Goal: Task Accomplishment & Management: Manage account settings

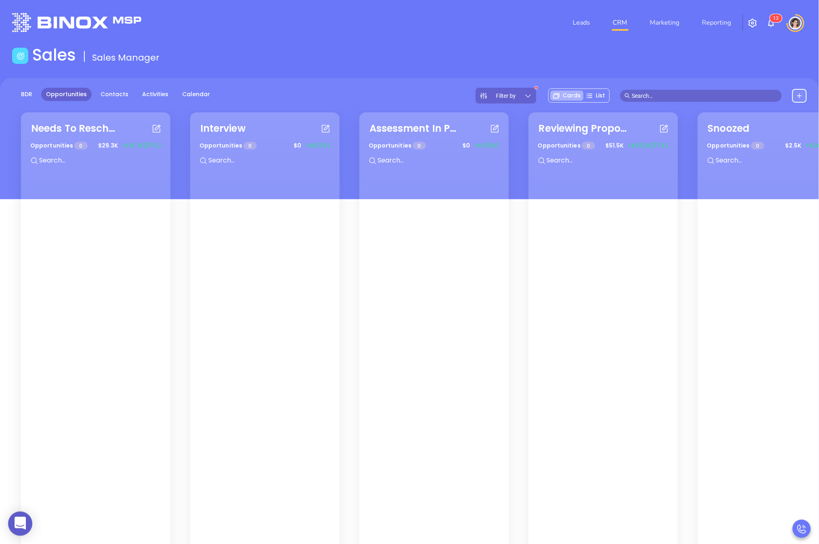
click at [777, 23] on div "Leads CRM Marketing Reporting 1 3" at bounding box center [544, 22] width 537 height 29
click at [775, 23] on img at bounding box center [772, 23] width 10 height 10
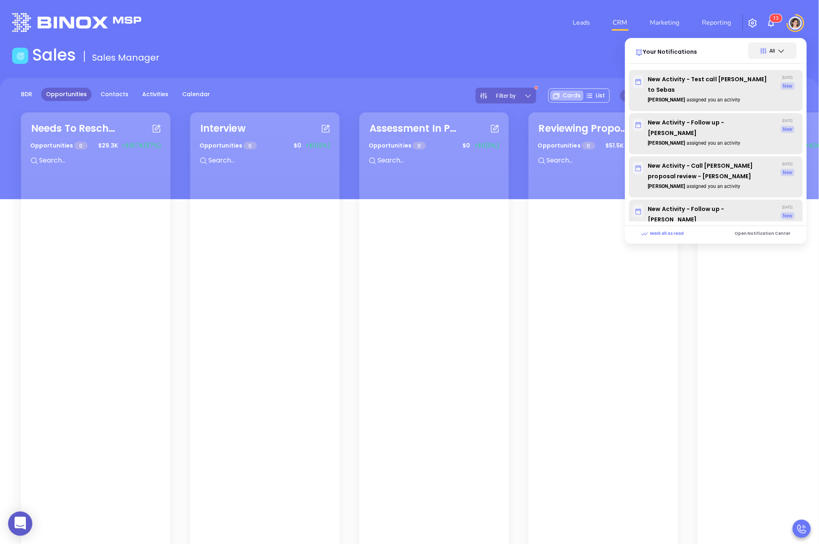
click at [775, 23] on img at bounding box center [772, 23] width 10 height 10
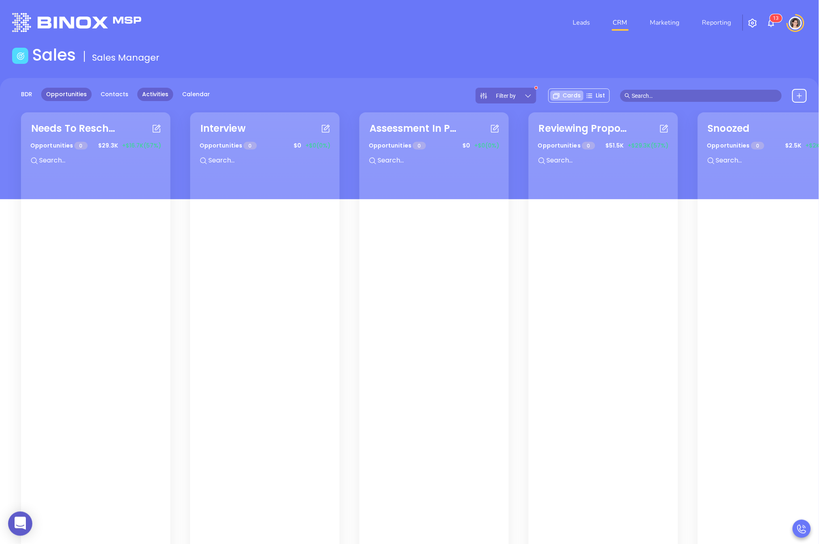
click at [146, 94] on link "Activities" at bounding box center [155, 94] width 36 height 13
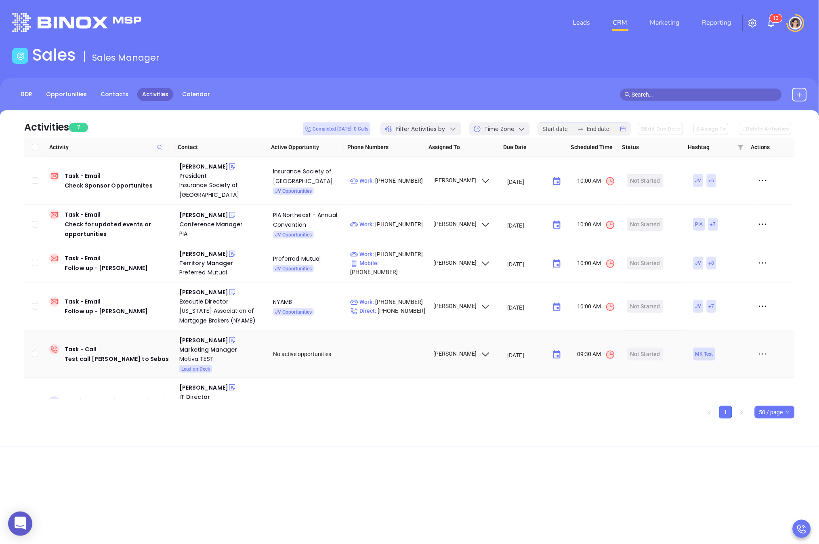
click at [758, 354] on icon at bounding box center [763, 354] width 12 height 12
click at [722, 397] on div "Mark As Completed" at bounding box center [720, 398] width 73 height 9
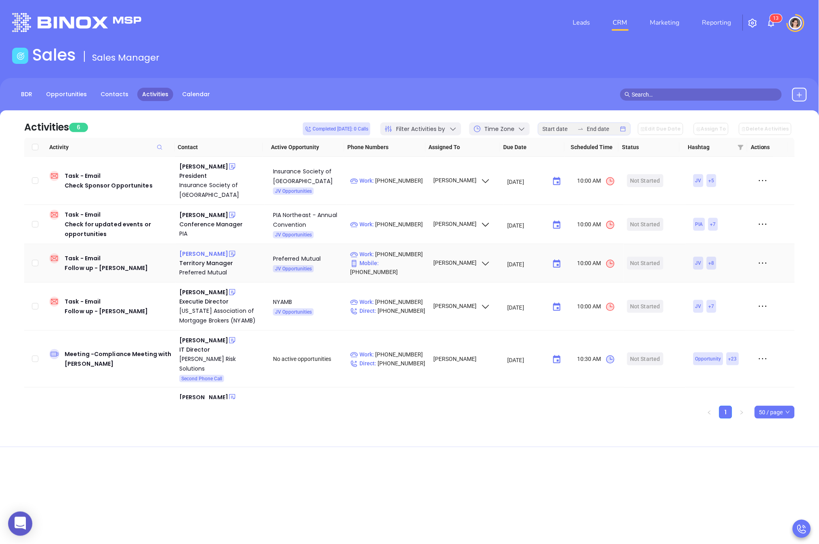
click at [210, 251] on div "[PERSON_NAME]" at bounding box center [203, 254] width 49 height 10
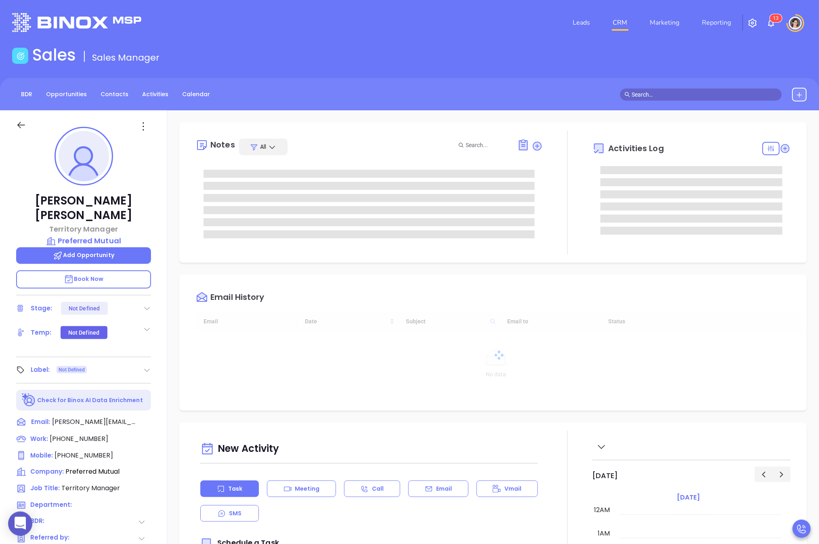
type input "[DATE]"
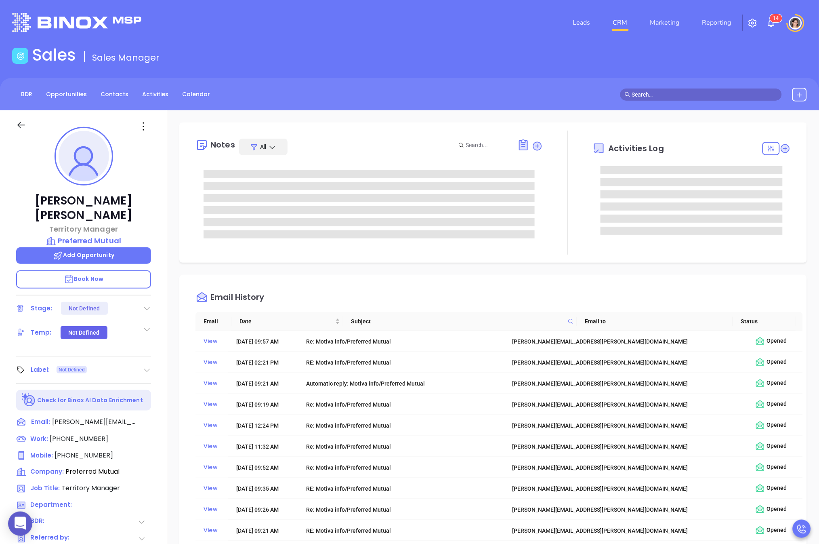
type input "[PERSON_NAME]"
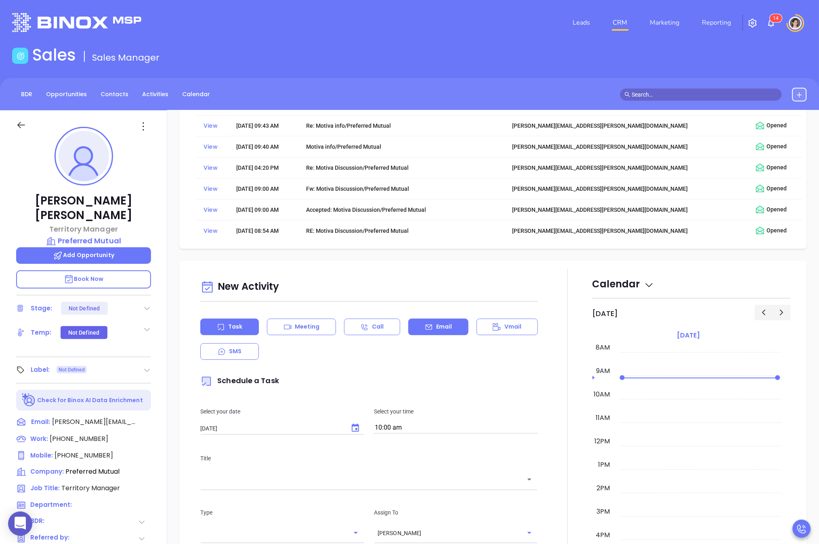
scroll to position [516, 0]
click at [446, 329] on p "Email" at bounding box center [444, 326] width 16 height 8
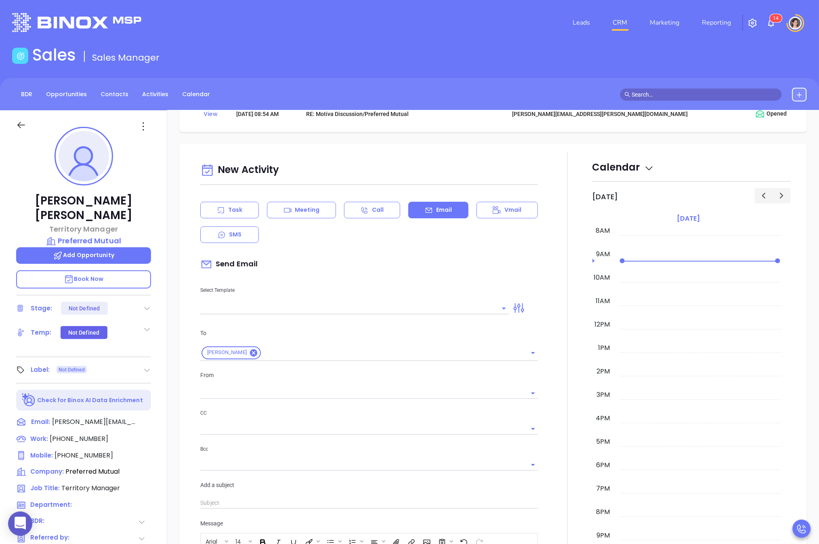
scroll to position [665, 0]
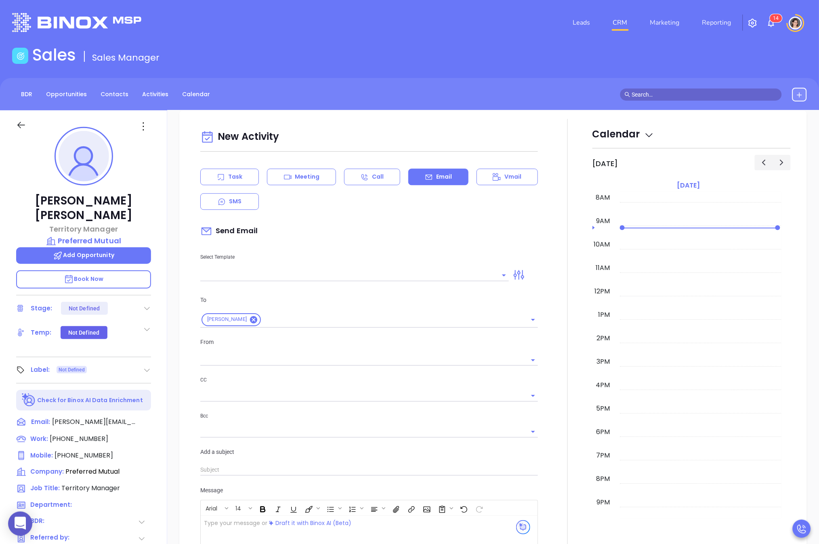
click at [227, 284] on div "New Activity Task Meeting Call Email Vmail SMS Send Email Select Template To Jo…" at bounding box center [369, 388] width 347 height 522
click at [230, 277] on input "text" at bounding box center [348, 275] width 297 height 12
type input "[PERSON_NAME]"
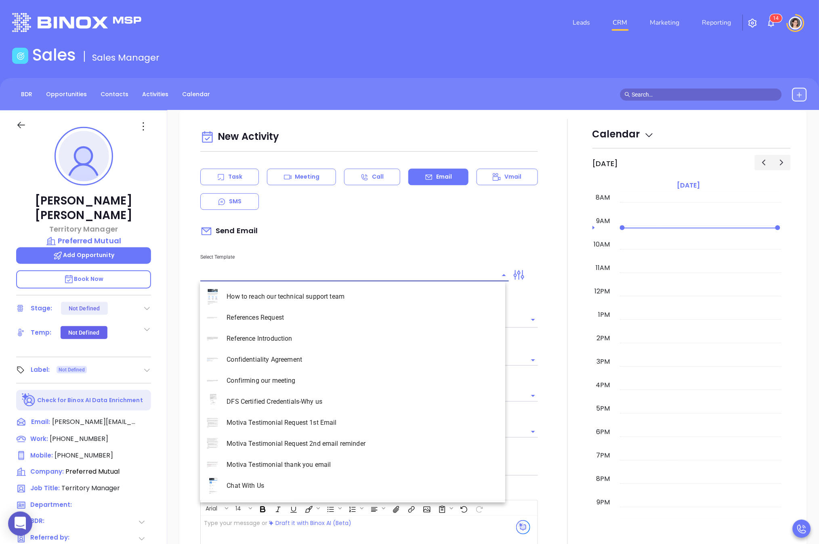
click at [316, 257] on p "Select Template" at bounding box center [354, 257] width 309 height 9
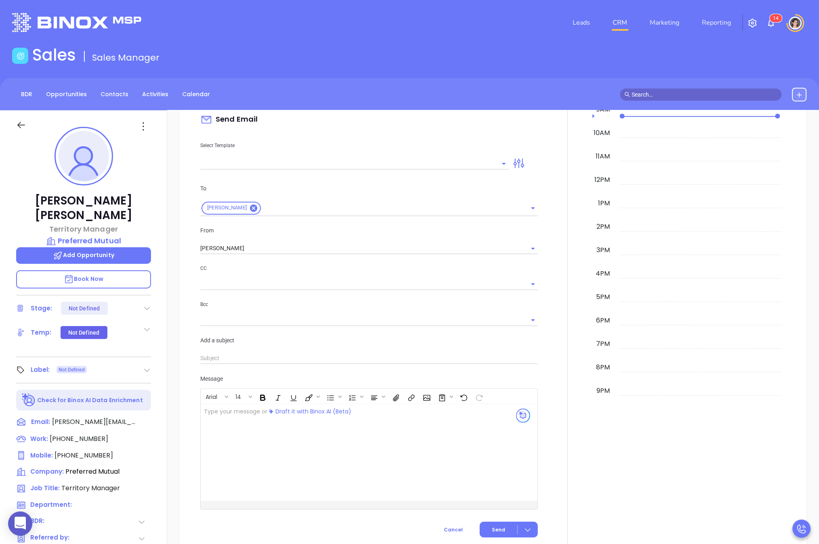
scroll to position [788, 0]
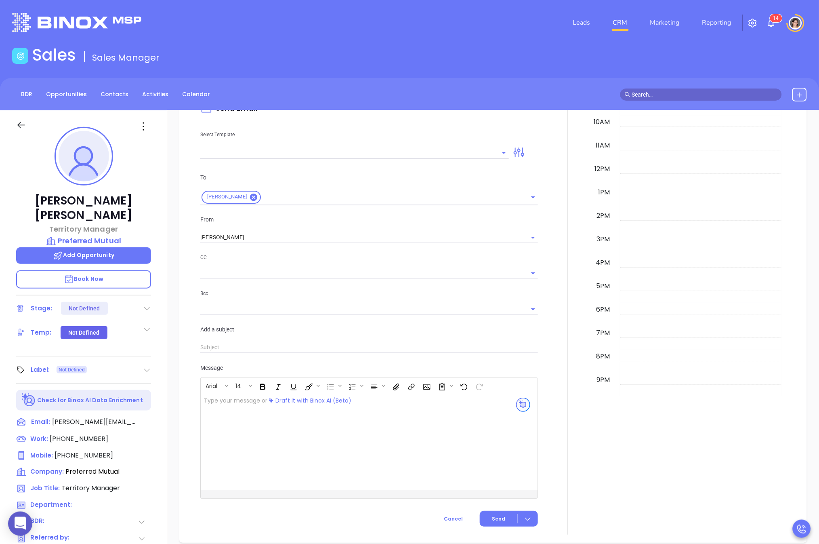
click at [284, 438] on div at bounding box center [357, 441] width 313 height 97
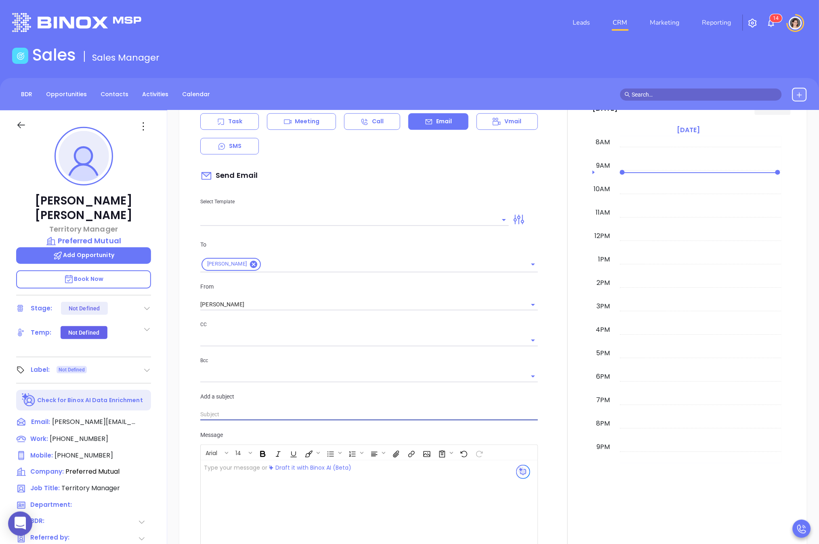
click at [229, 410] on input "text" at bounding box center [369, 414] width 338 height 12
type input "Reconnecting"
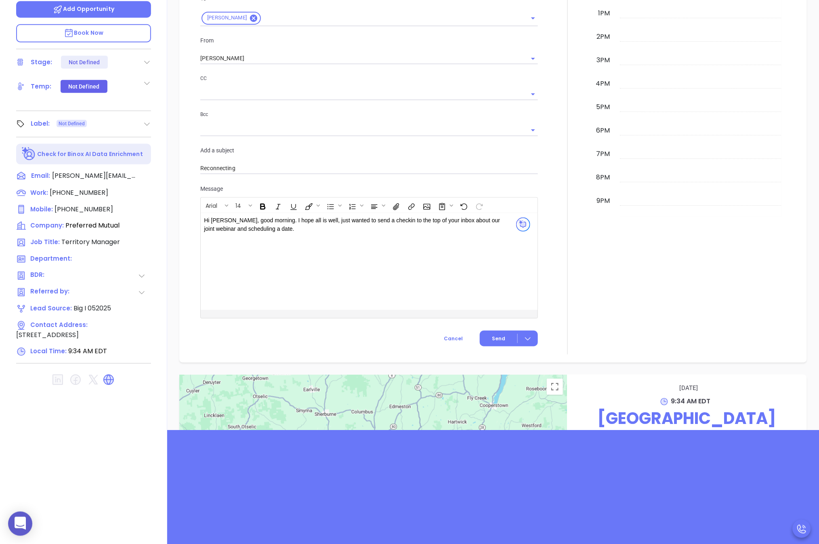
scroll to position [720, 0]
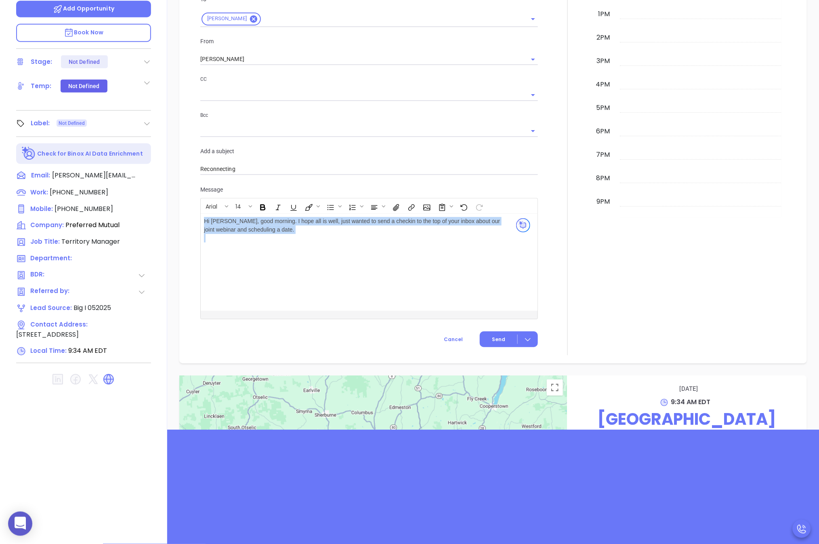
drag, startPoint x: 347, startPoint y: 243, endPoint x: 192, endPoint y: 223, distance: 156.5
click at [192, 223] on div "New Activity Task Meeting Call Email Vmail SMS Send Email Select Template To Jo…" at bounding box center [493, 86] width 612 height 537
copy p "Hi Jorge, good morning. I hope all is well, just wanted to send a checkin to th…"
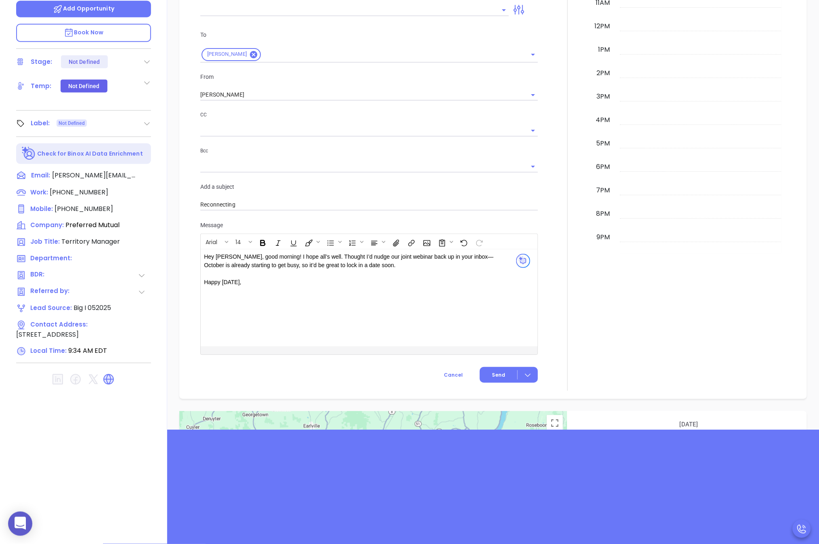
scroll to position [749, 0]
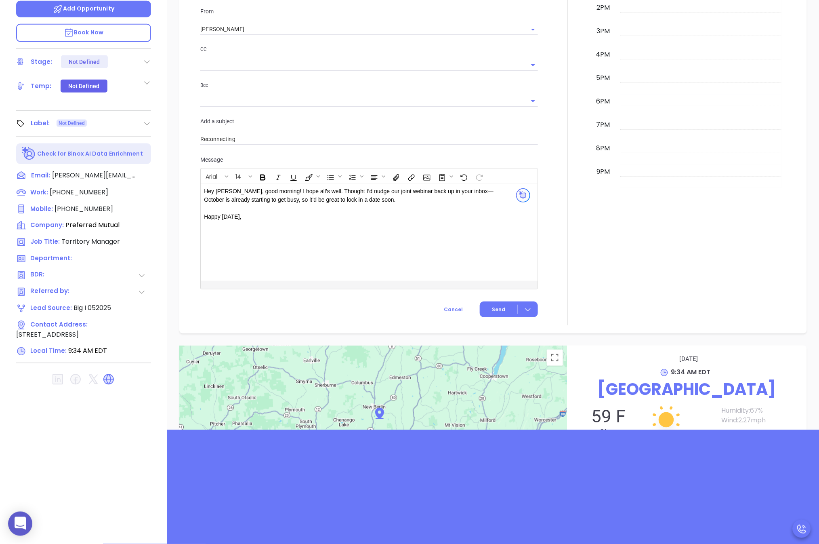
drag, startPoint x: 253, startPoint y: 212, endPoint x: 182, endPoint y: 218, distance: 71.0
click at [182, 218] on div "New Activity Task Meeting Call Email Vmail SMS Send Email Select Template To Jo…" at bounding box center [493, 56] width 628 height 553
click at [208, 137] on input "Reconnecting" at bounding box center [369, 139] width 338 height 12
type input "Webinar"
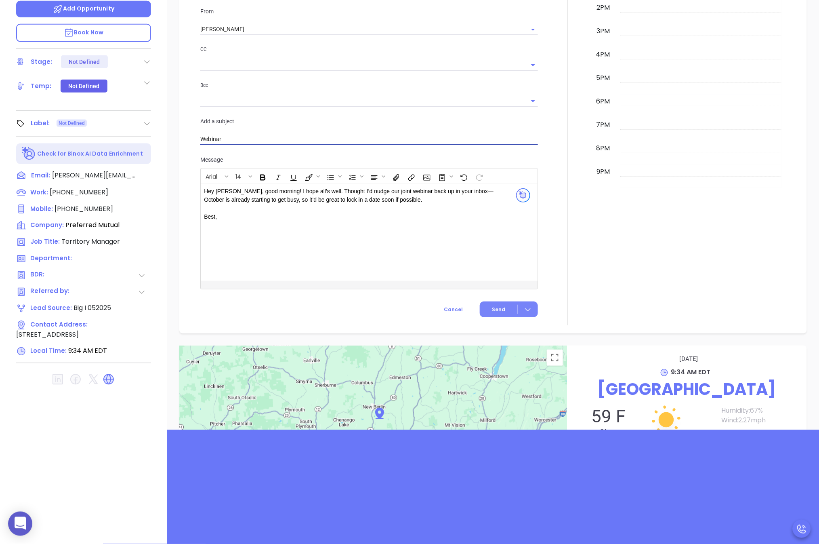
click at [501, 310] on span "Send" at bounding box center [498, 309] width 13 height 7
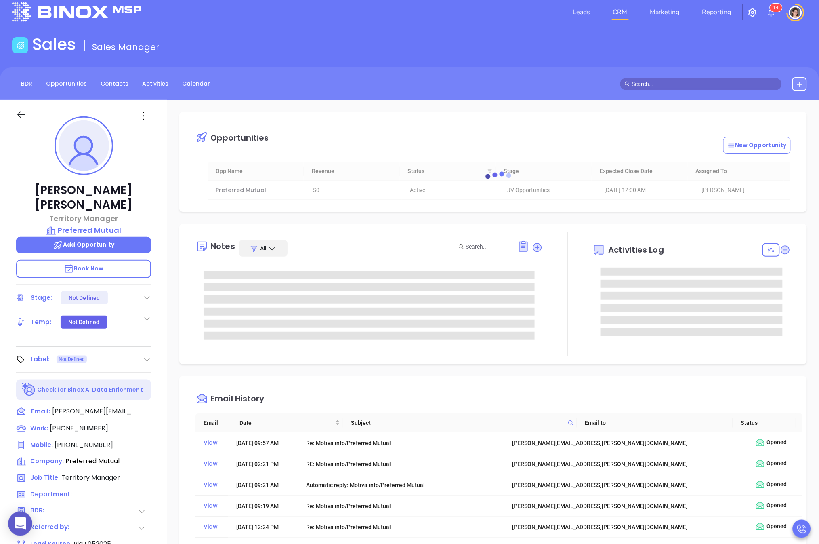
scroll to position [0, 0]
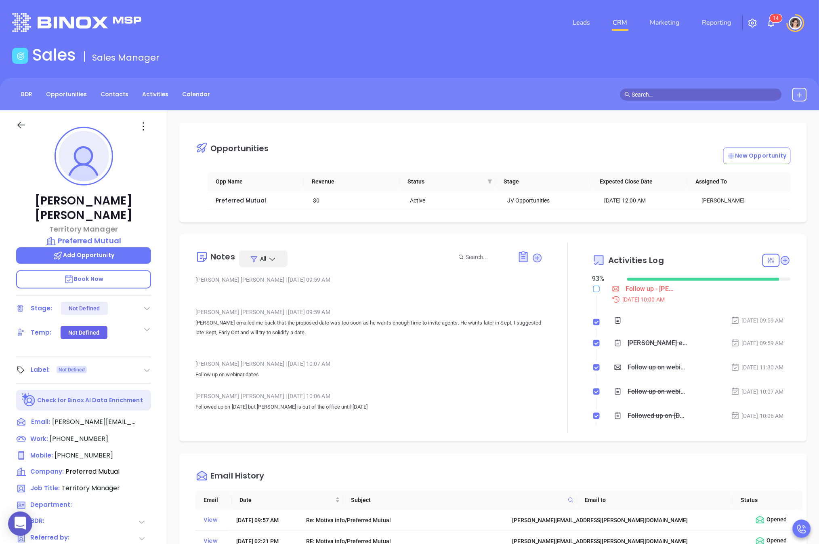
click at [594, 292] on input "checkbox" at bounding box center [597, 289] width 6 height 6
checkbox input "true"
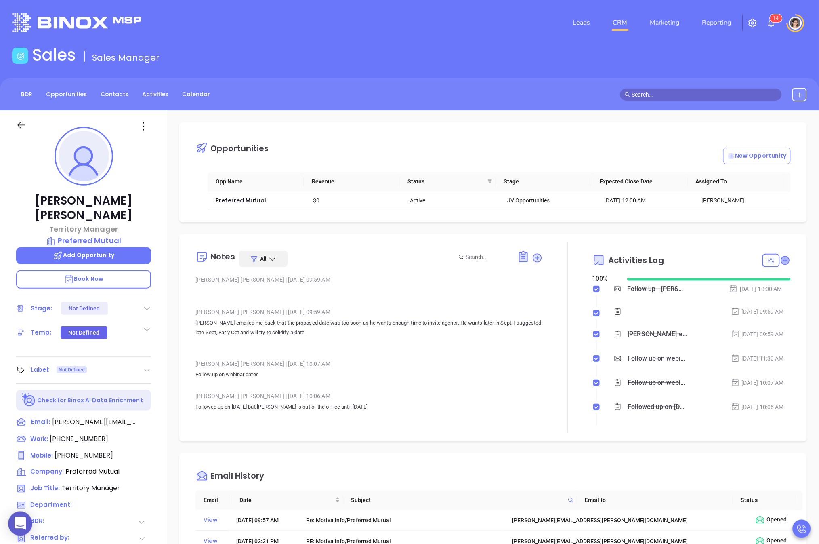
click at [781, 262] on icon at bounding box center [785, 260] width 8 height 8
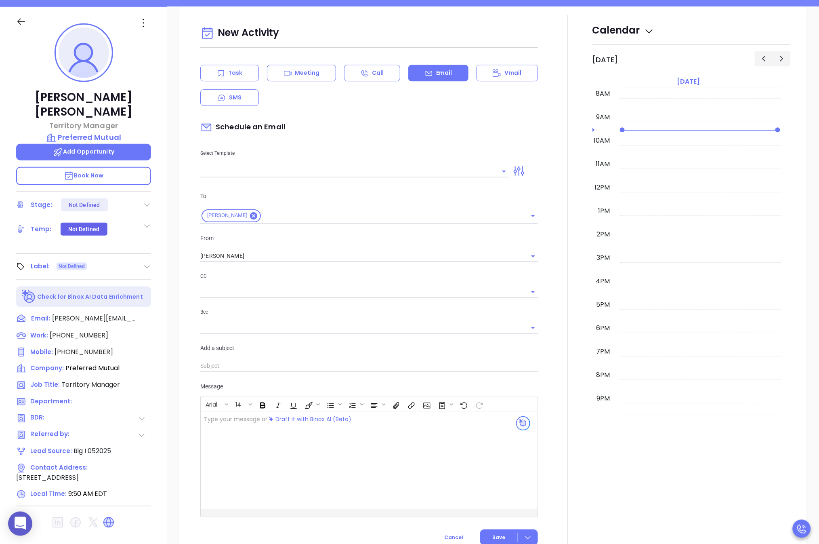
scroll to position [110, 0]
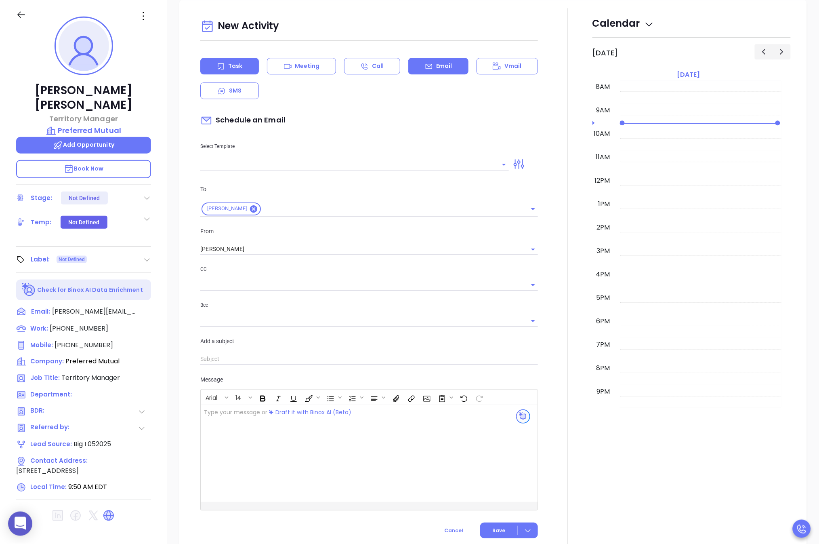
click at [217, 63] on icon at bounding box center [221, 66] width 8 height 8
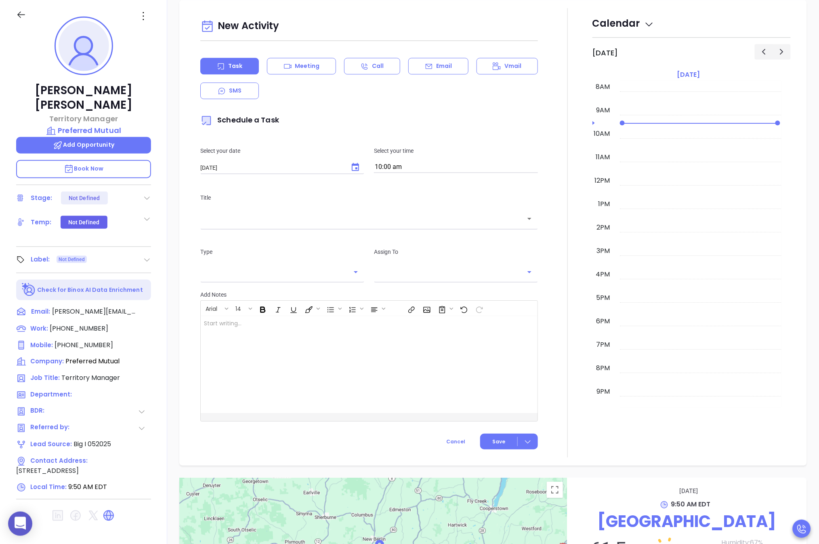
click at [229, 233] on div "Title ​" at bounding box center [369, 210] width 347 height 54
click at [228, 226] on div "Title ​" at bounding box center [369, 210] width 347 height 54
type input "[PERSON_NAME]"
click at [225, 219] on input "text" at bounding box center [363, 218] width 318 height 9
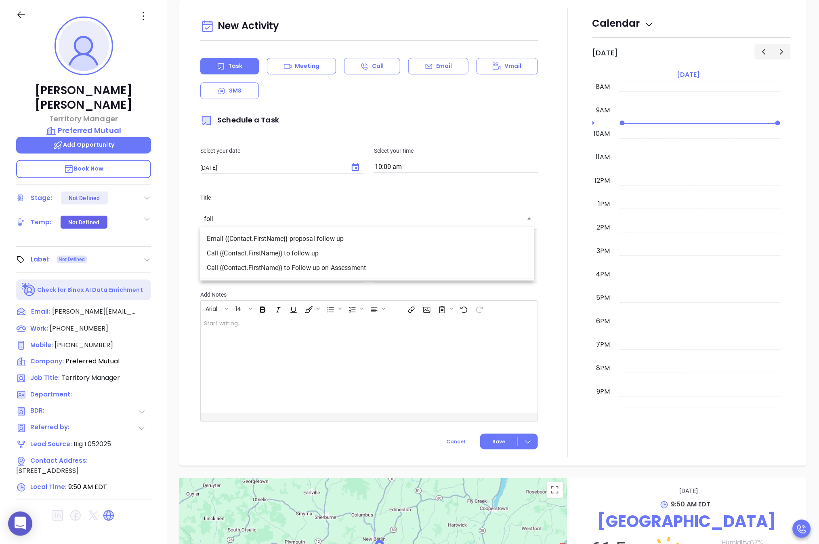
click at [281, 249] on li "Call {{Contact.FirstName}} to follow up" at bounding box center [368, 253] width 334 height 15
type input "Call Jorge E. to follow up"
type input "Call"
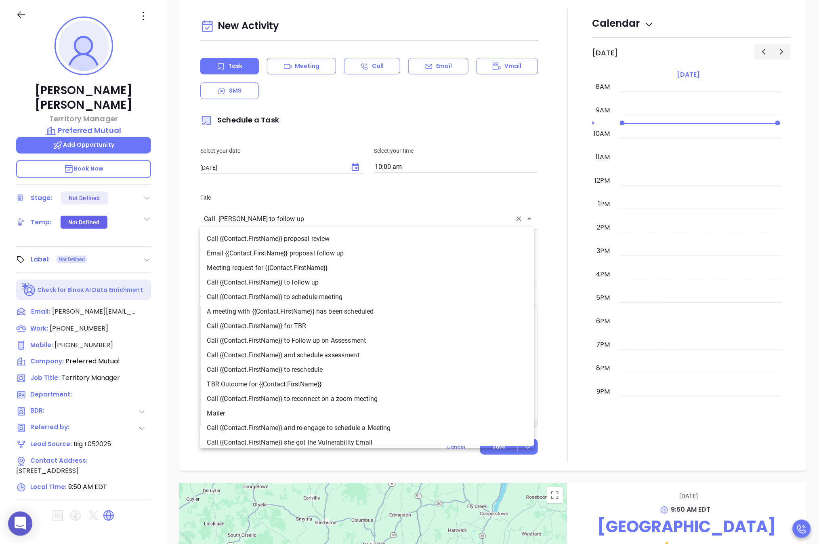
drag, startPoint x: 287, startPoint y: 221, endPoint x: 173, endPoint y: 212, distance: 114.7
click at [175, 212] on div "New Activity Task Meeting Call Email Vmail SMS Schedule a Task Select your date…" at bounding box center [493, 235] width 652 height 471
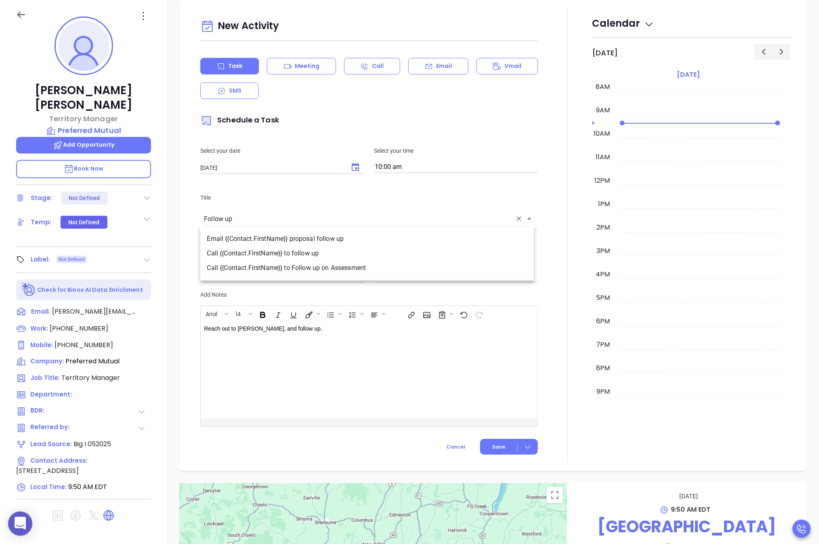
type input "Call Jorge E. to follow up"
click at [314, 374] on div "Reach out to Jorge E., and follow up." at bounding box center [357, 369] width 313 height 97
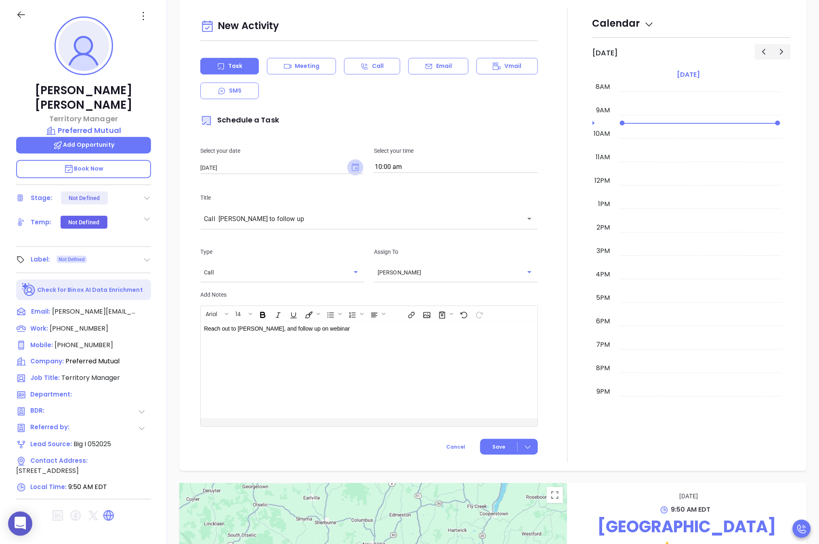
click at [355, 166] on icon "Choose date, selected date is Sep 12, 2025" at bounding box center [356, 167] width 10 height 10
click at [235, 262] on button "22" at bounding box center [233, 264] width 15 height 15
type input "[DATE]"
click at [496, 439] on button "Save" at bounding box center [509, 447] width 58 height 16
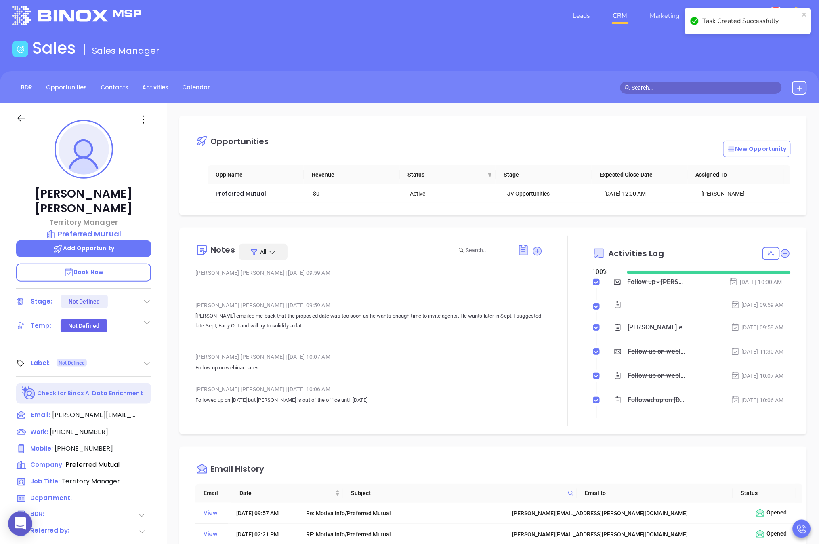
scroll to position [0, 0]
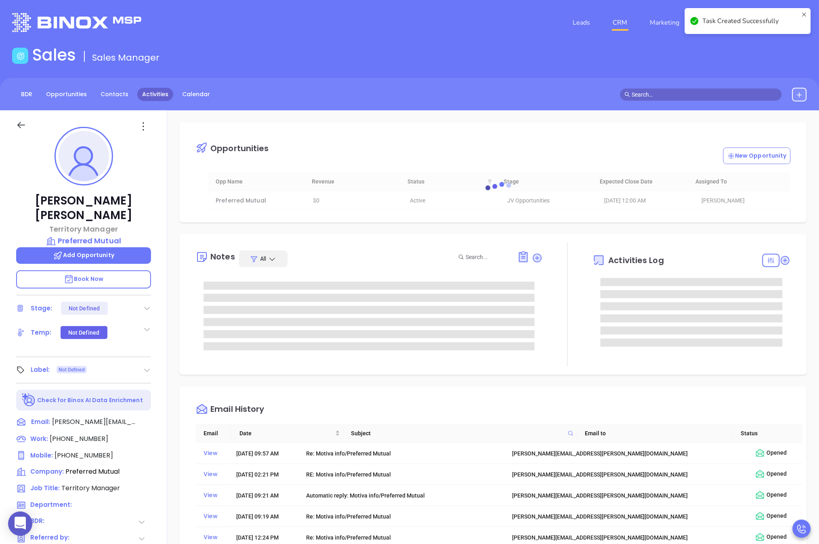
click at [146, 91] on link "Activities" at bounding box center [155, 94] width 36 height 13
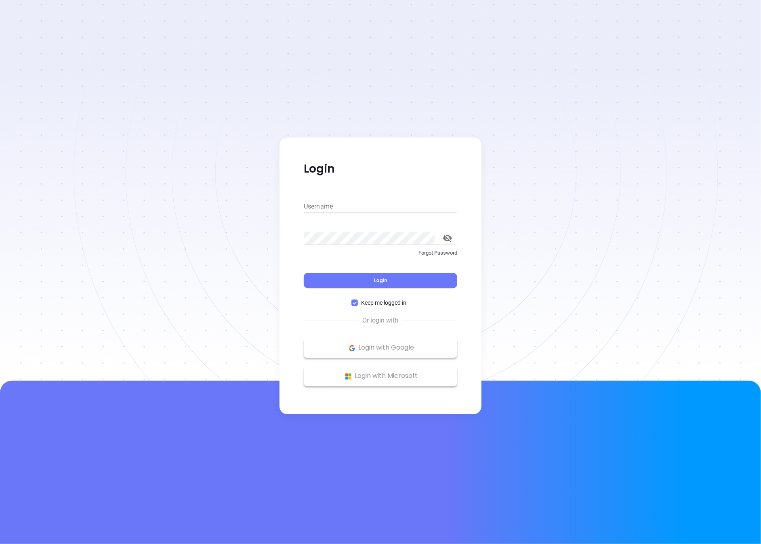
type input "[PERSON_NAME][EMAIL_ADDRESS][DOMAIN_NAME]"
click at [363, 276] on button "Login" at bounding box center [381, 280] width 154 height 15
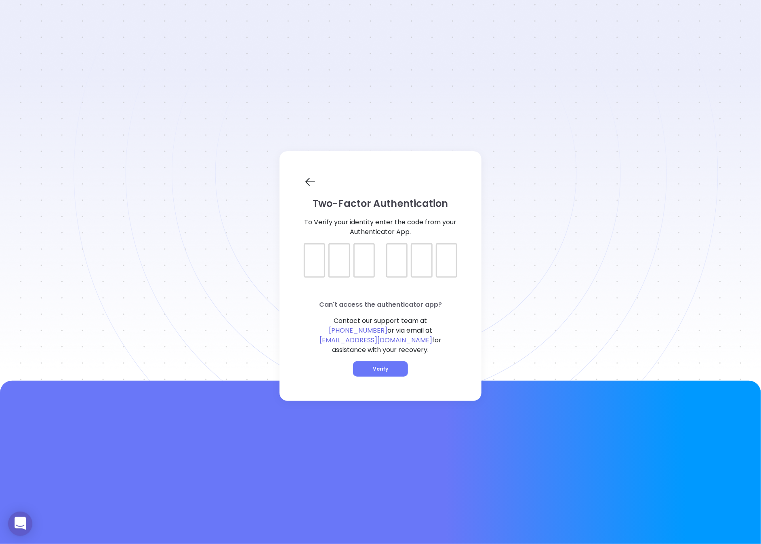
click at [317, 269] on div at bounding box center [314, 260] width 21 height 34
type input "989464"
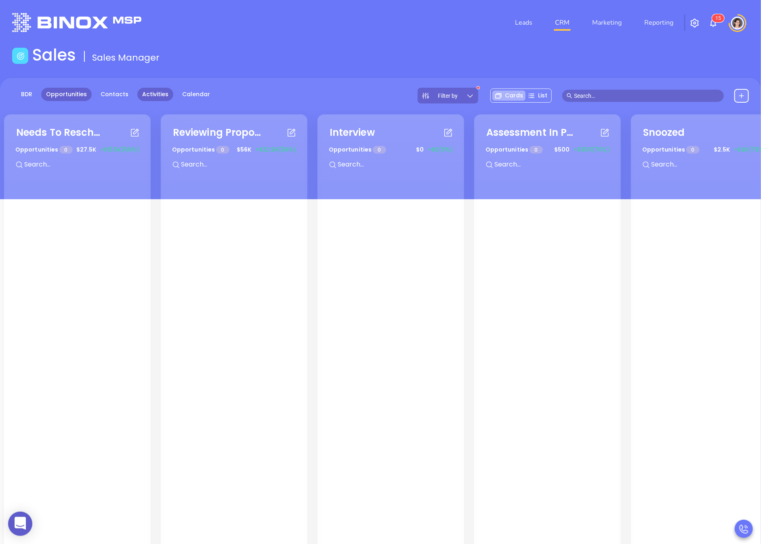
click at [153, 97] on link "Activities" at bounding box center [155, 94] width 36 height 13
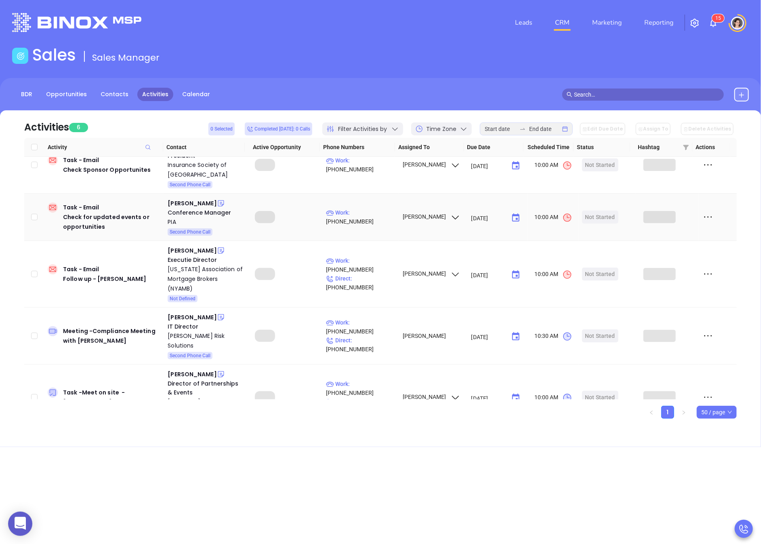
scroll to position [99, 0]
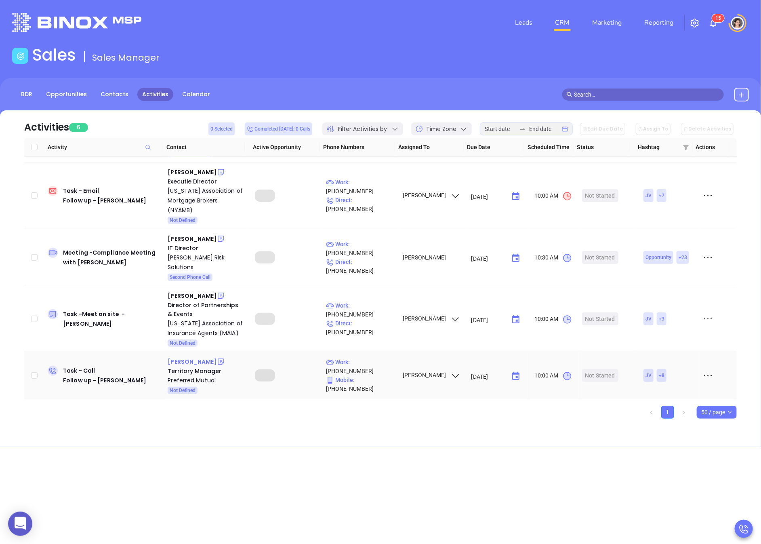
click at [198, 366] on div "[PERSON_NAME]" at bounding box center [192, 362] width 49 height 10
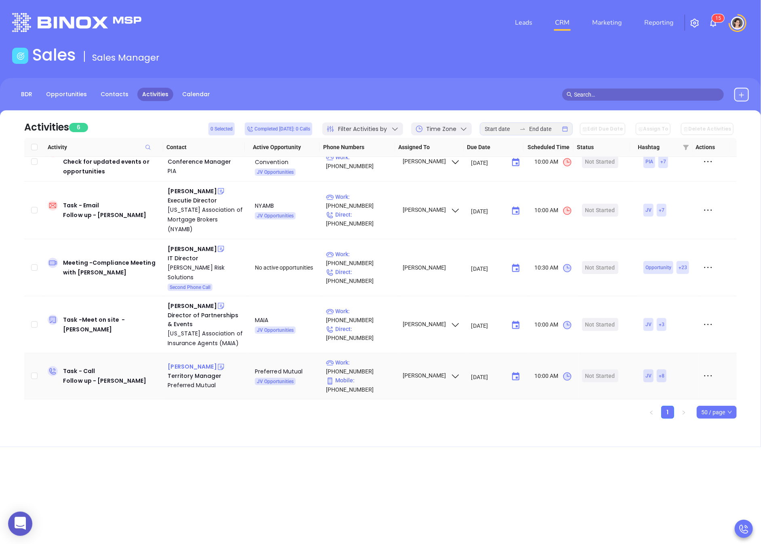
scroll to position [62, 0]
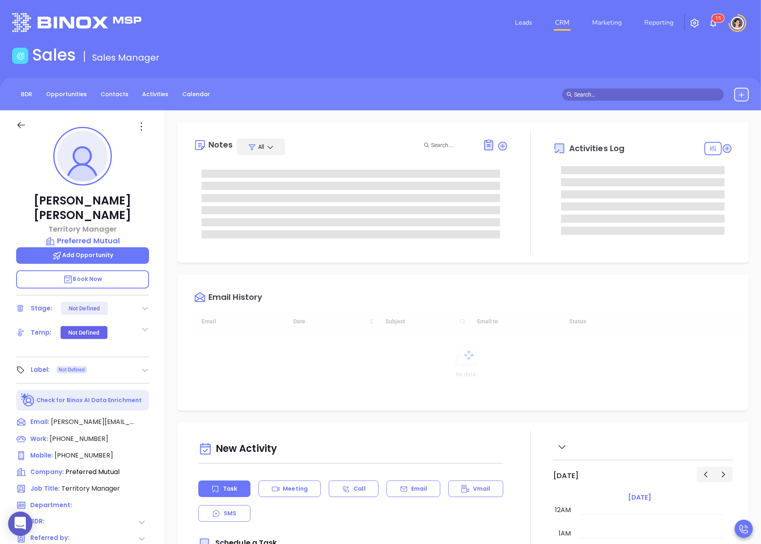
type input "[DATE]"
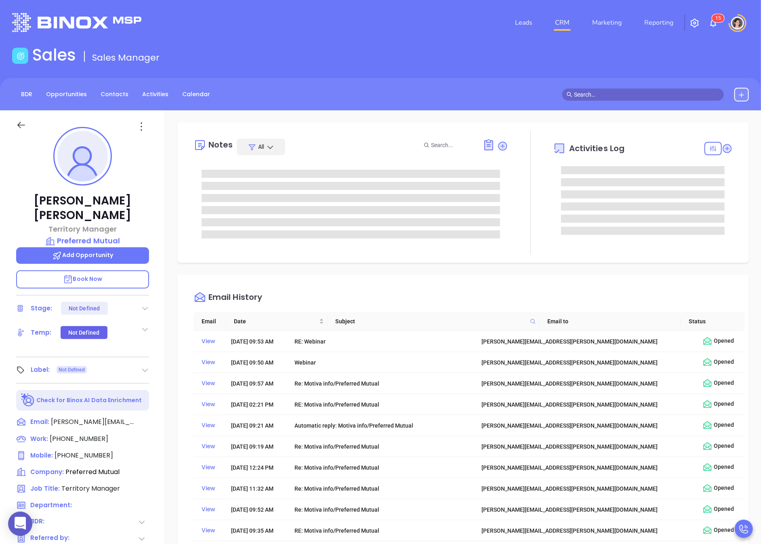
type input "[PERSON_NAME]"
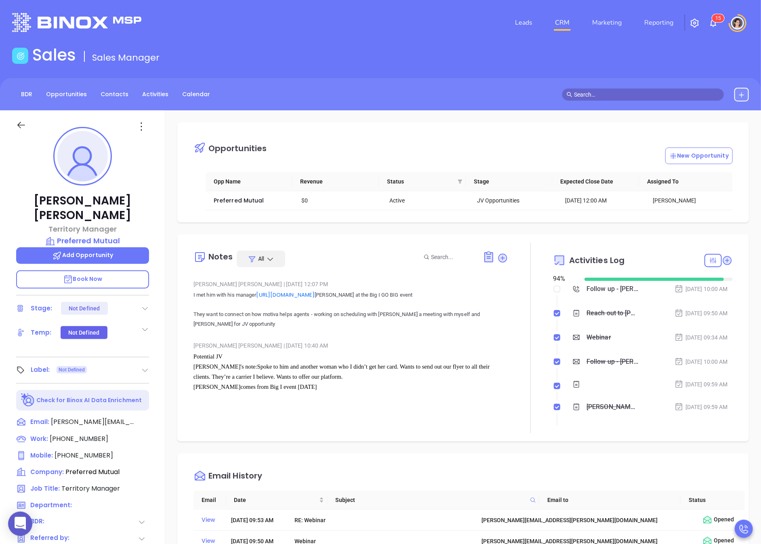
scroll to position [0, 0]
